Goal: Obtain resource: Obtain resource

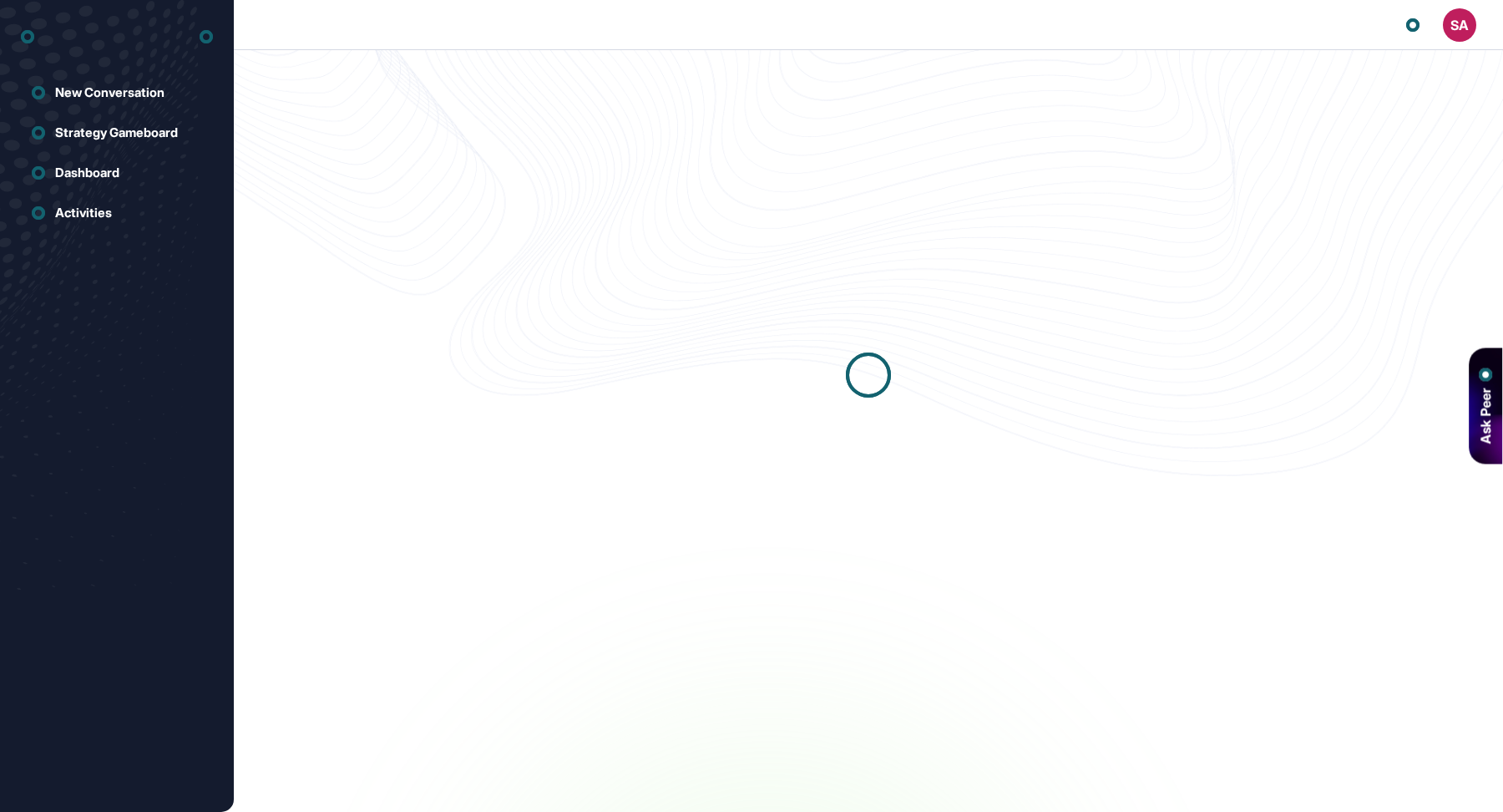
scroll to position [1, 1]
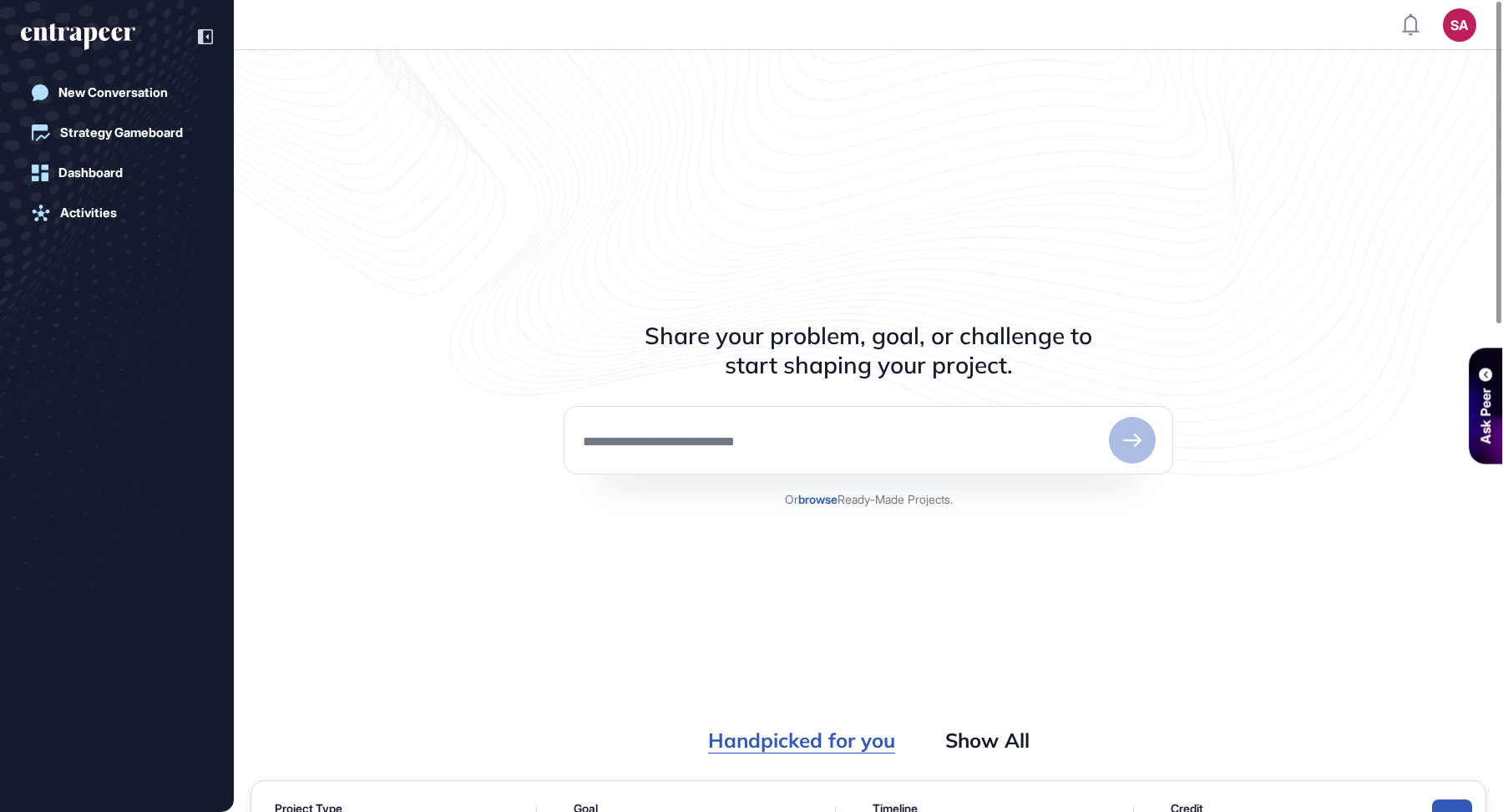
click at [915, 449] on div at bounding box center [868, 440] width 609 height 69
click at [699, 424] on div at bounding box center [868, 440] width 609 height 69
click at [699, 449] on div at bounding box center [868, 440] width 609 height 69
click at [683, 445] on textarea at bounding box center [841, 440] width 521 height 17
type textarea "*"
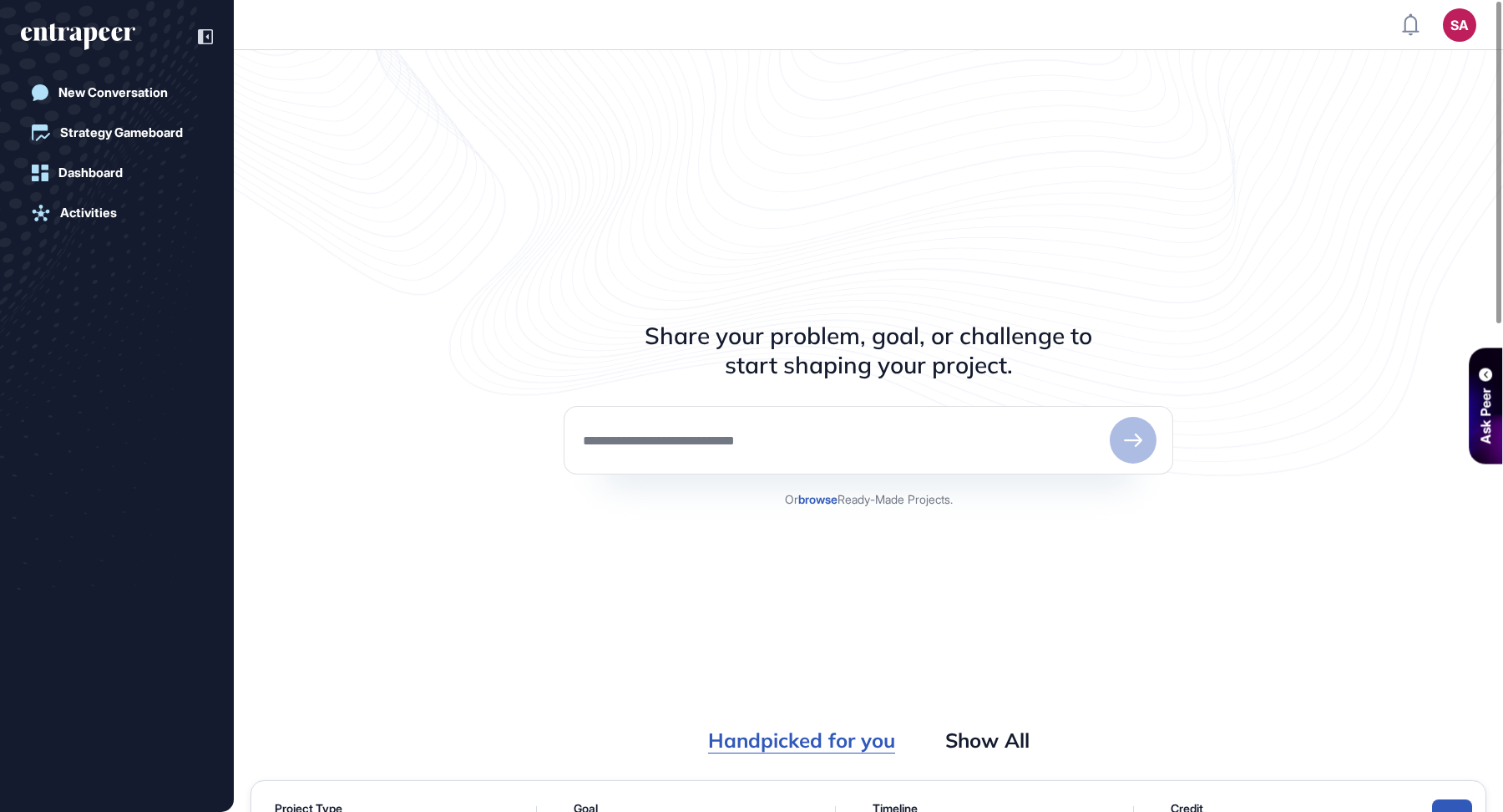
scroll to position [1, 0]
click at [814, 443] on textarea at bounding box center [842, 440] width 522 height 17
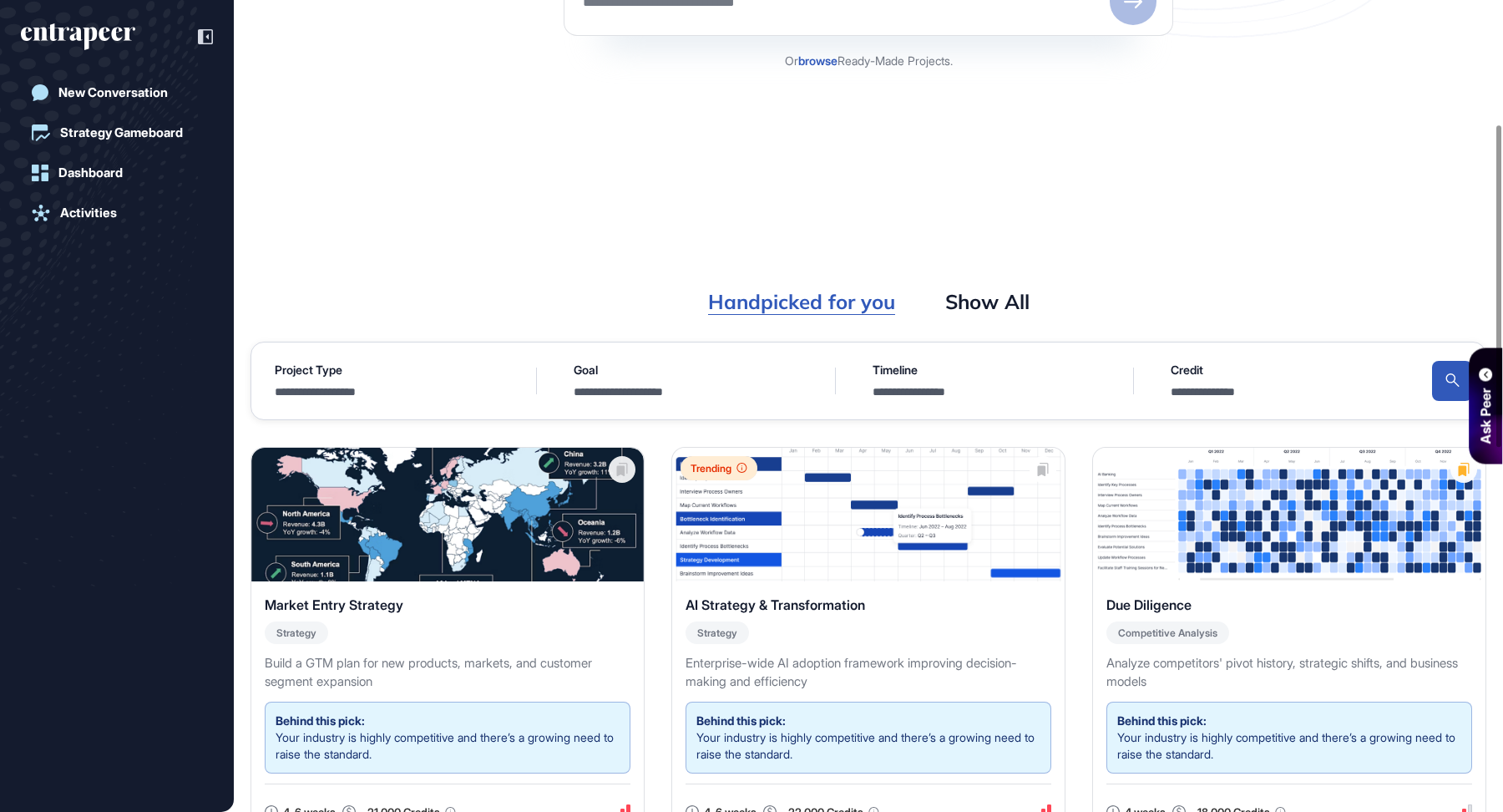
scroll to position [453, 0]
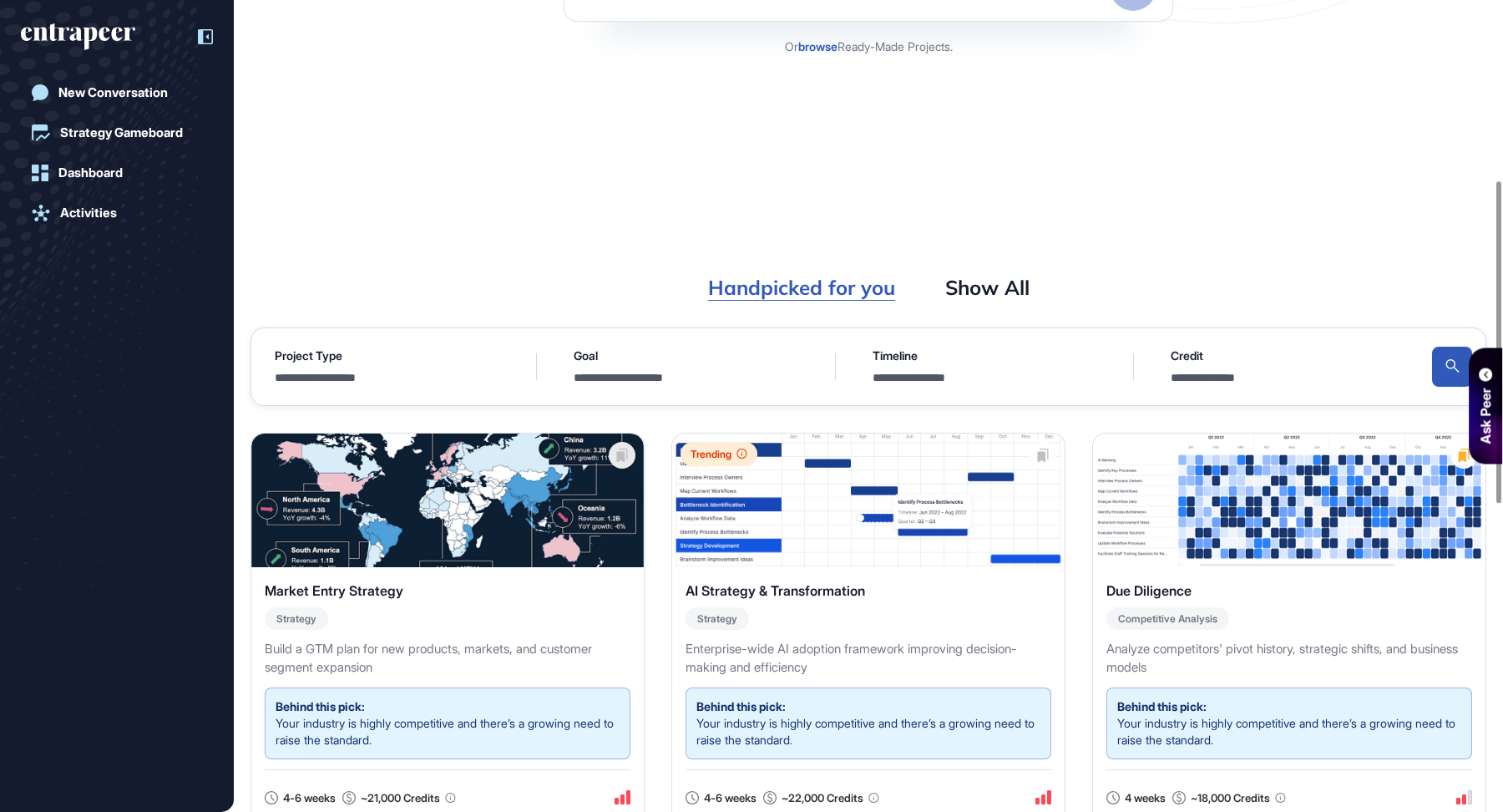
click at [206, 36] on icon at bounding box center [205, 36] width 15 height 15
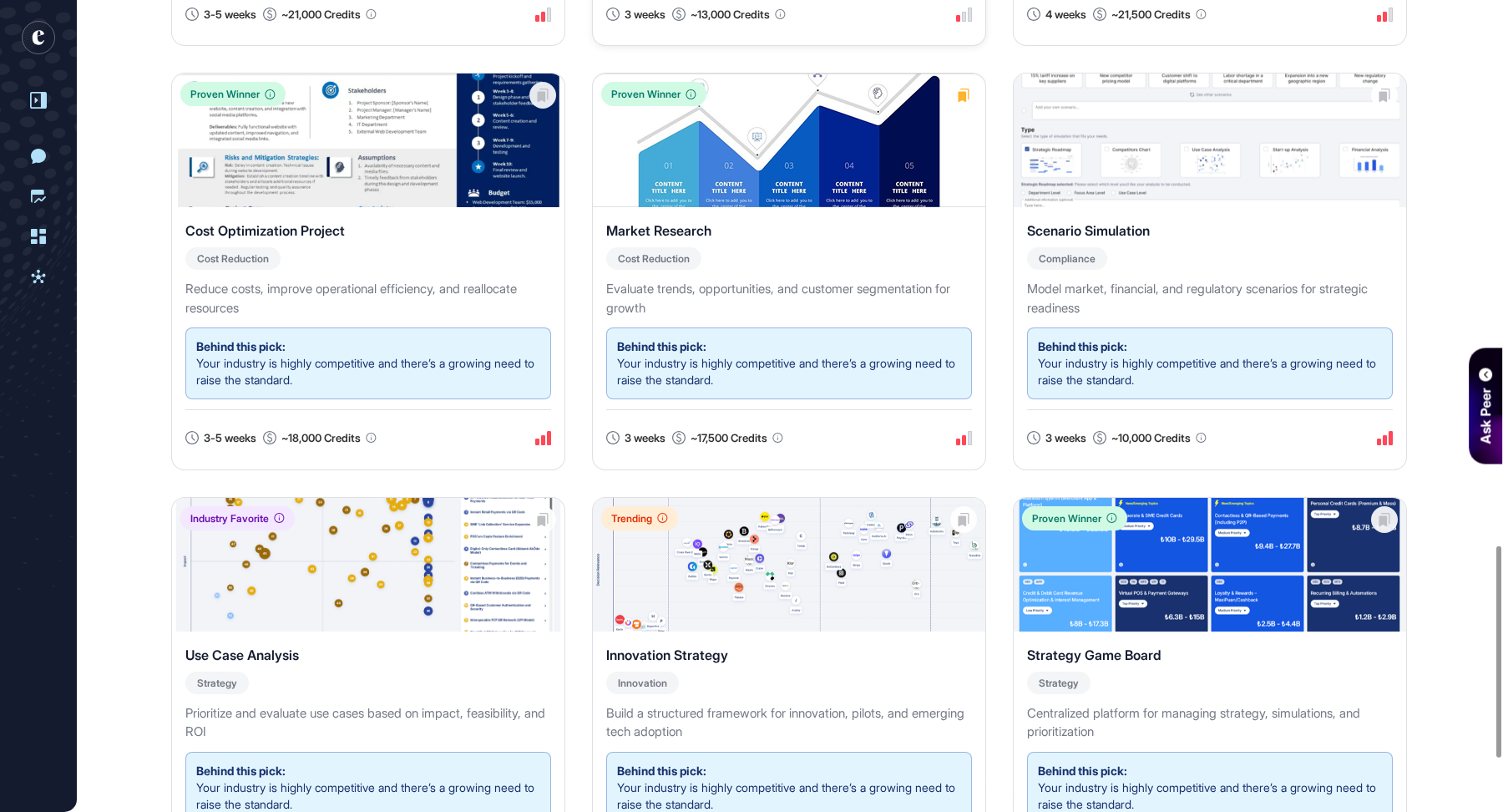
scroll to position [2302, 0]
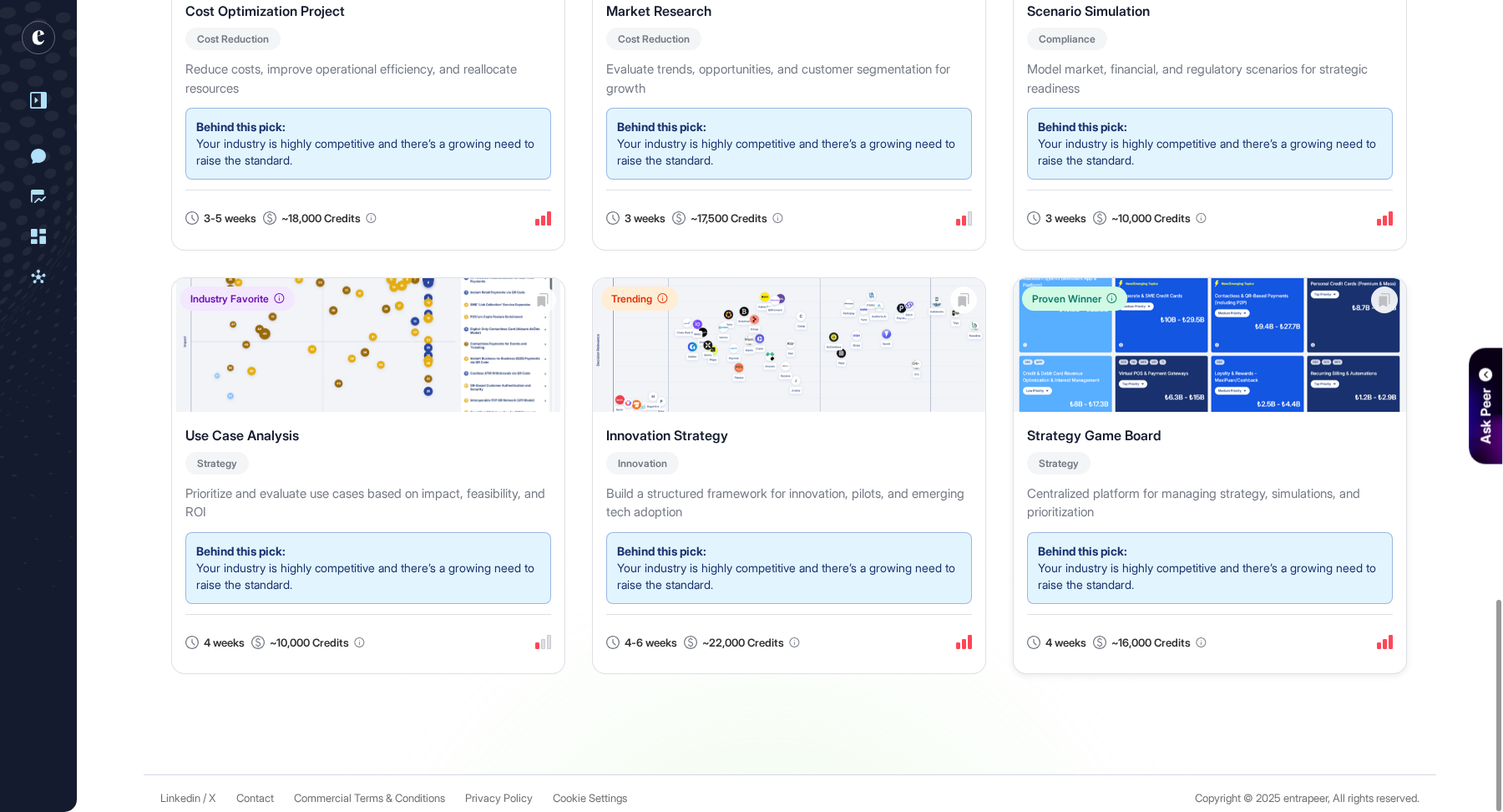
click at [1275, 400] on img at bounding box center [1210, 344] width 393 height 134
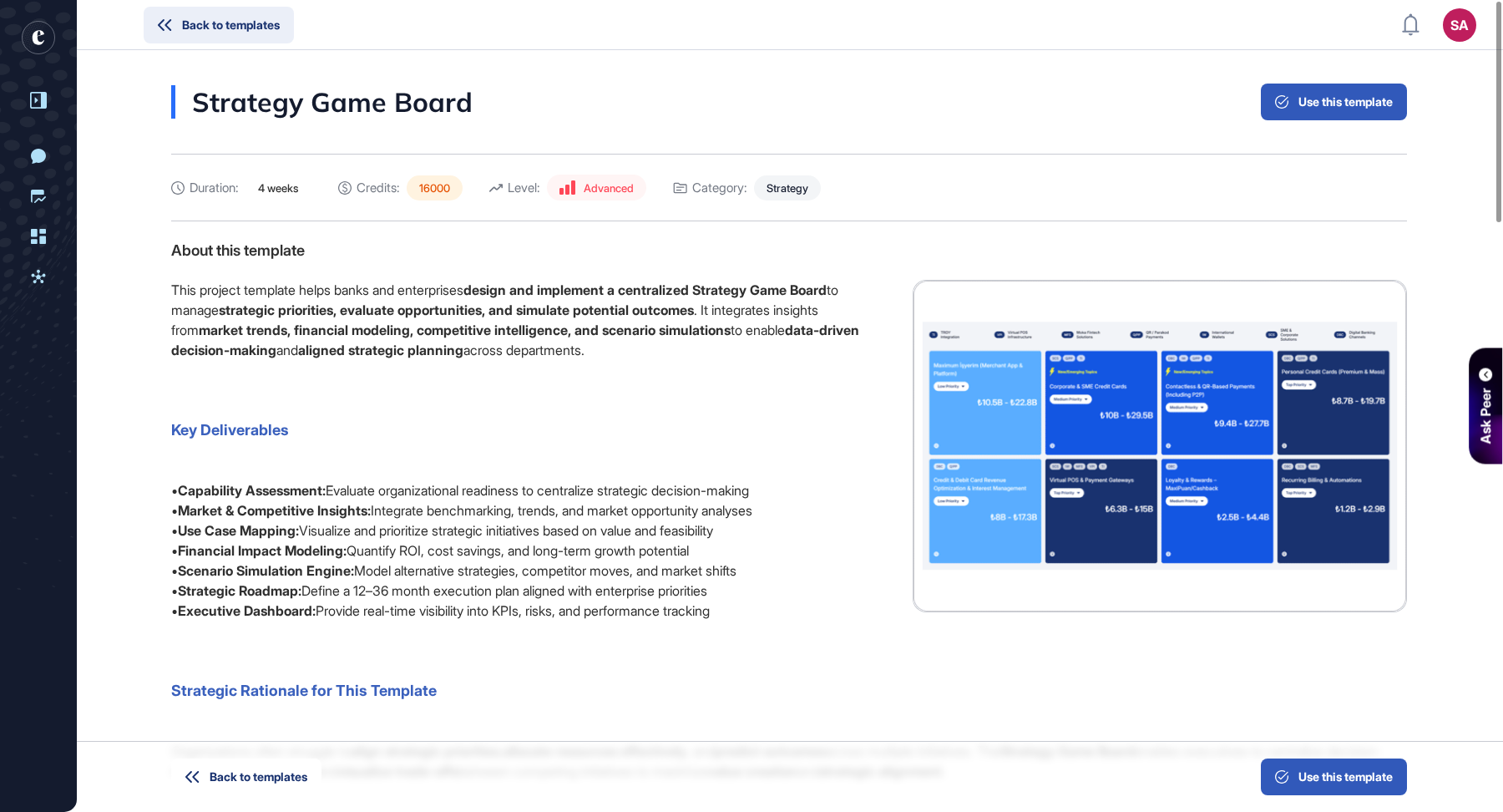
click at [206, 25] on span "Back to templates" at bounding box center [230, 26] width 97 height 12
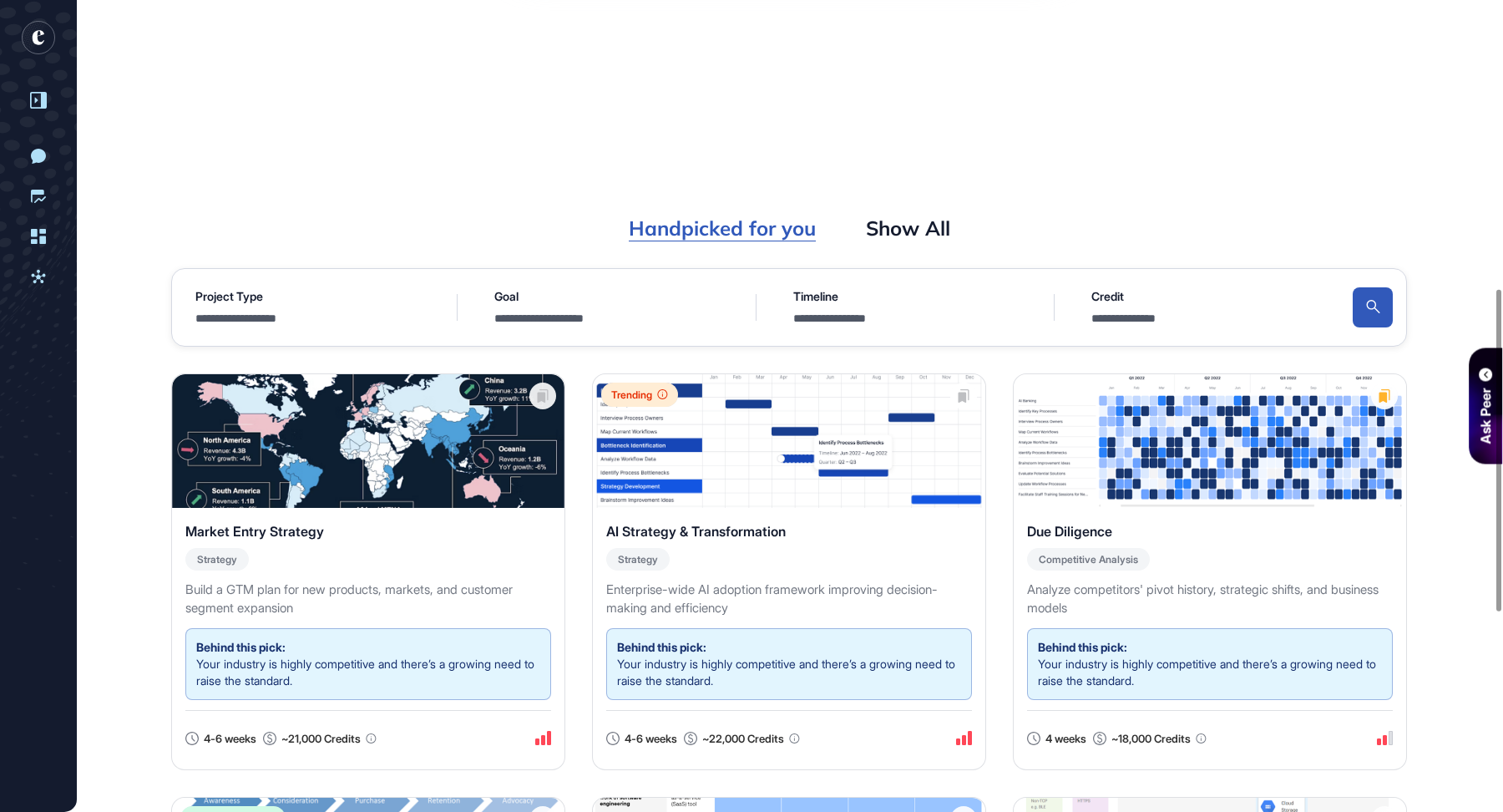
scroll to position [481, 0]
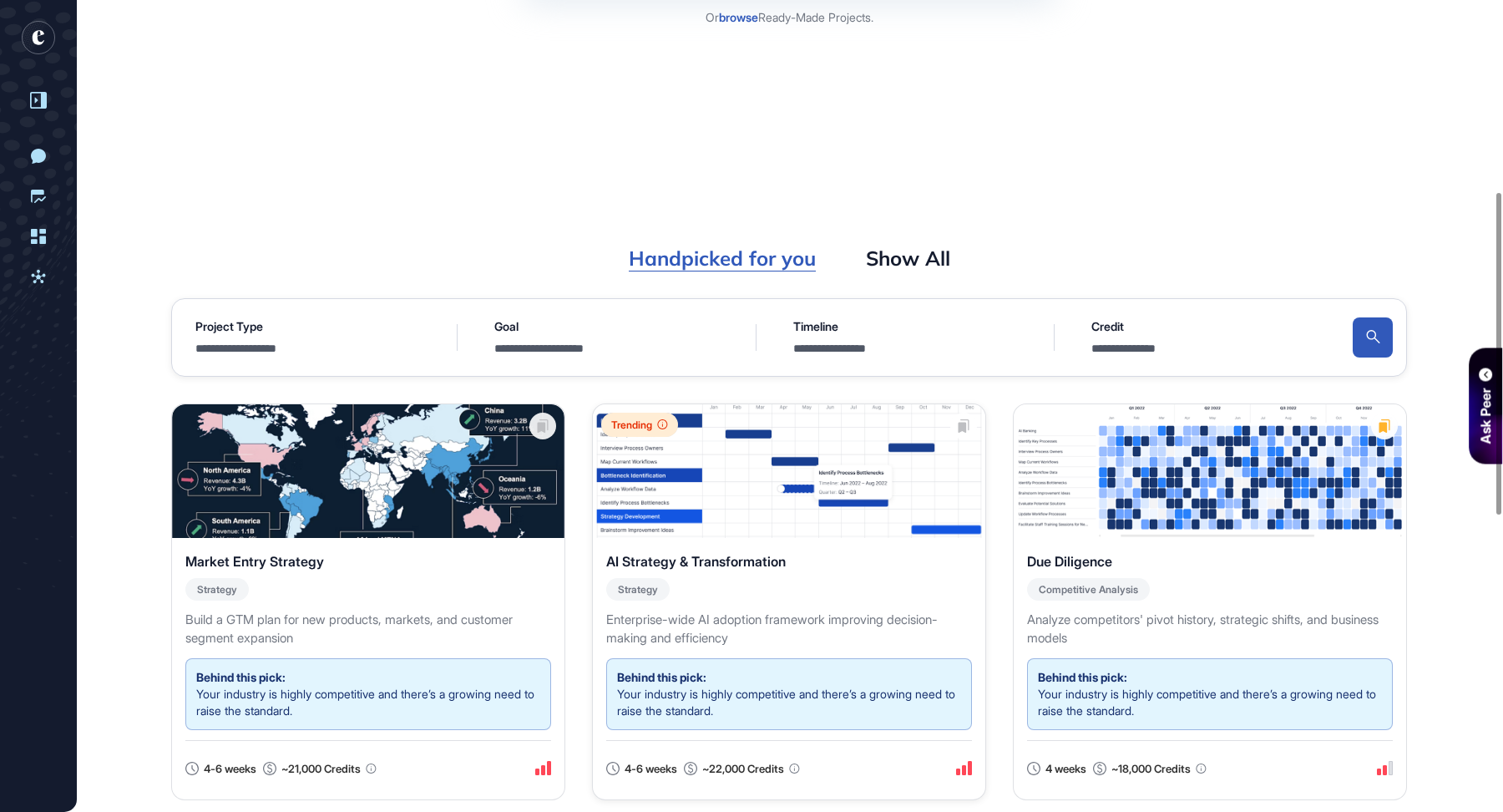
click at [745, 552] on span "AI Strategy & Transformation" at bounding box center [696, 561] width 179 height 20
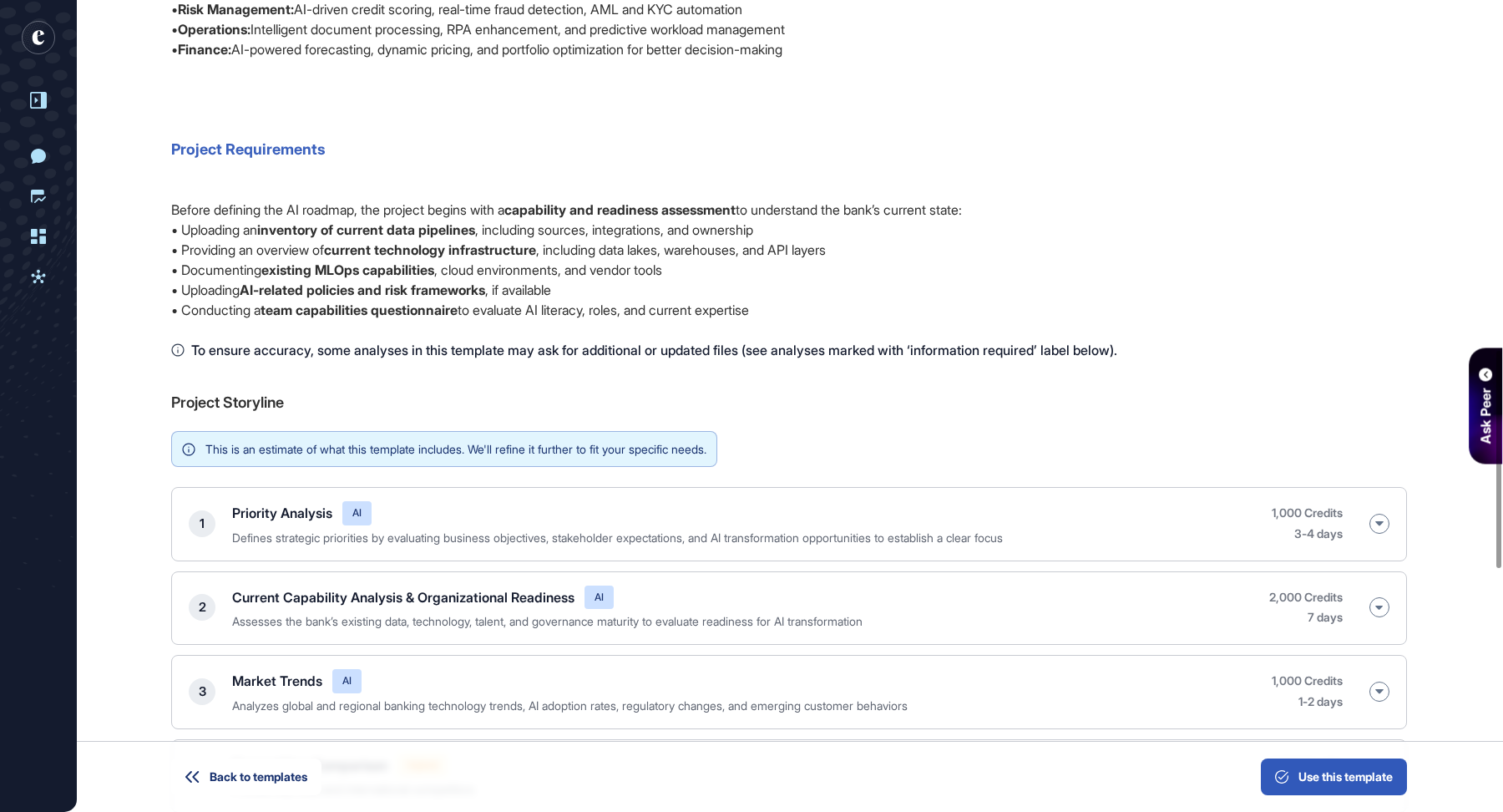
scroll to position [1631, 0]
